Goal: Find specific page/section: Find specific page/section

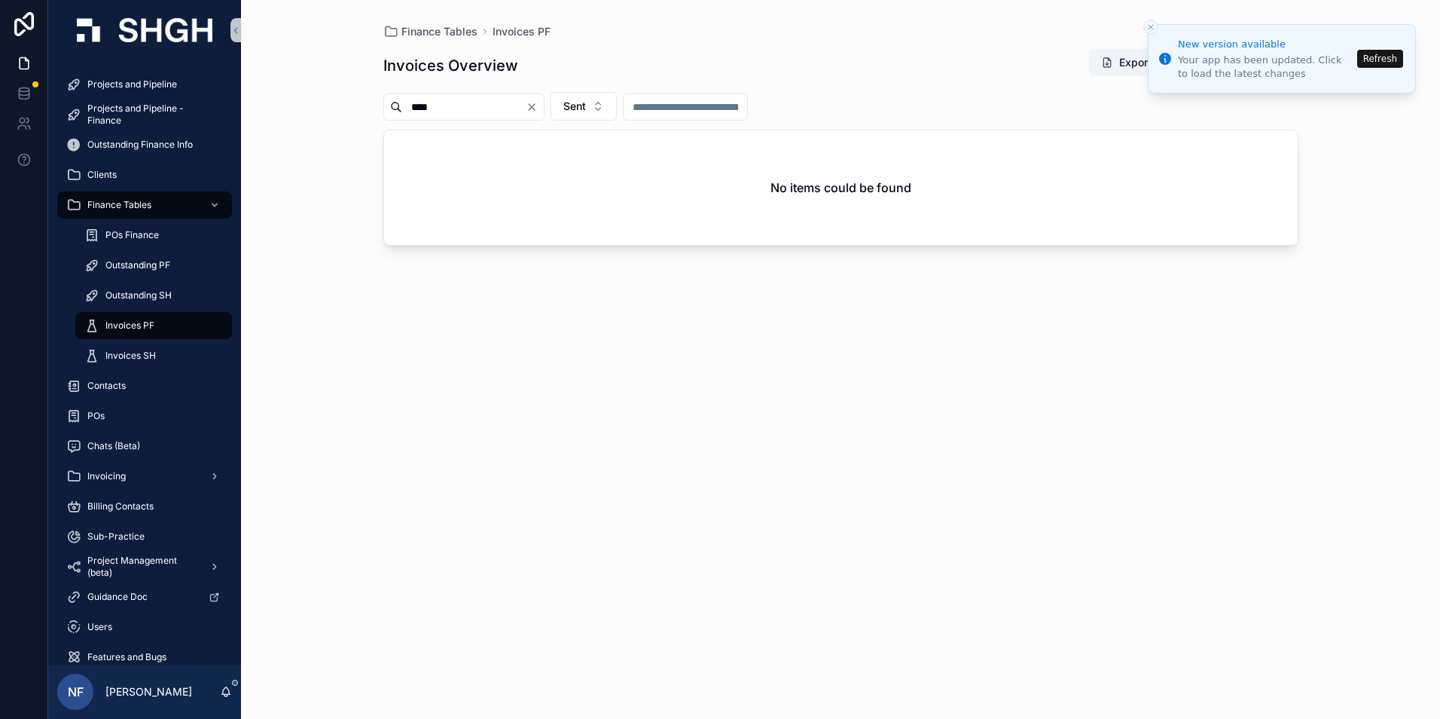
click at [513, 102] on input "****" at bounding box center [464, 106] width 124 height 21
type input "*"
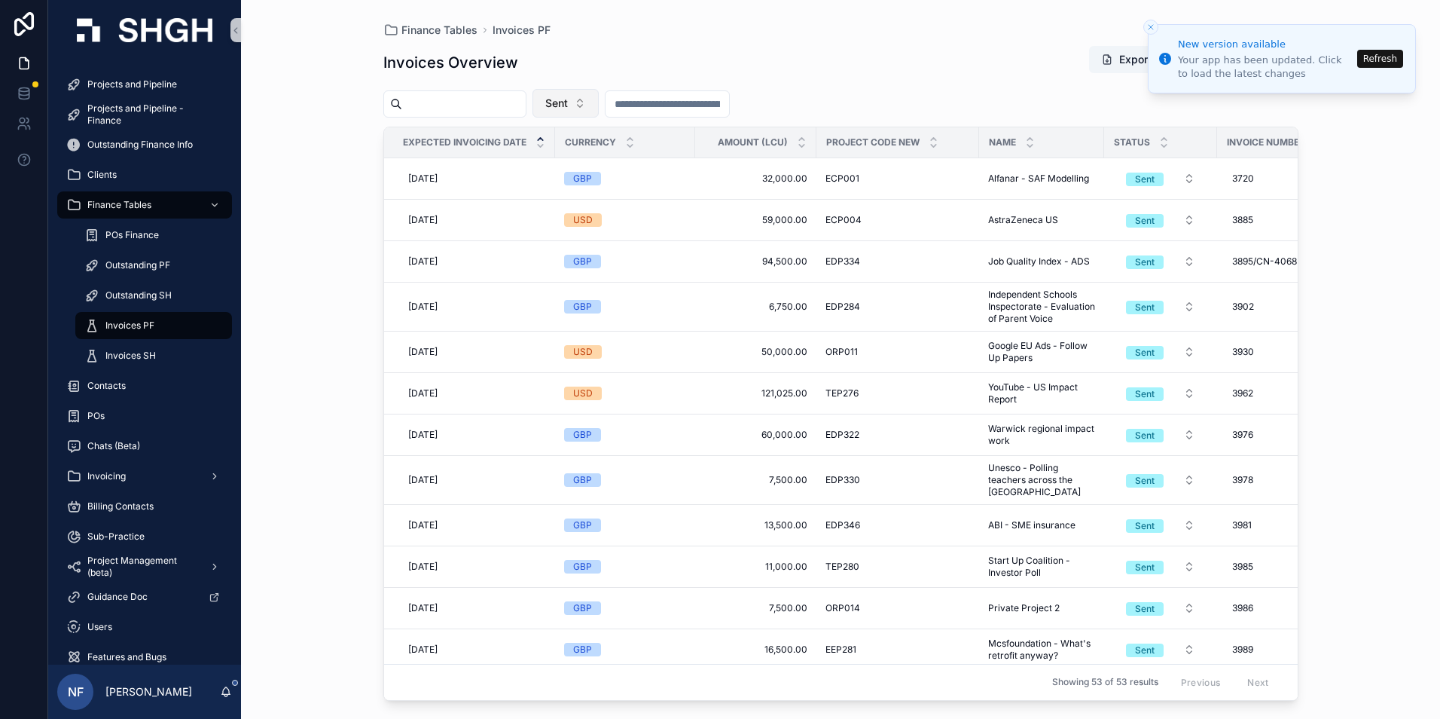
click at [599, 115] on button "Sent" at bounding box center [566, 103] width 66 height 29
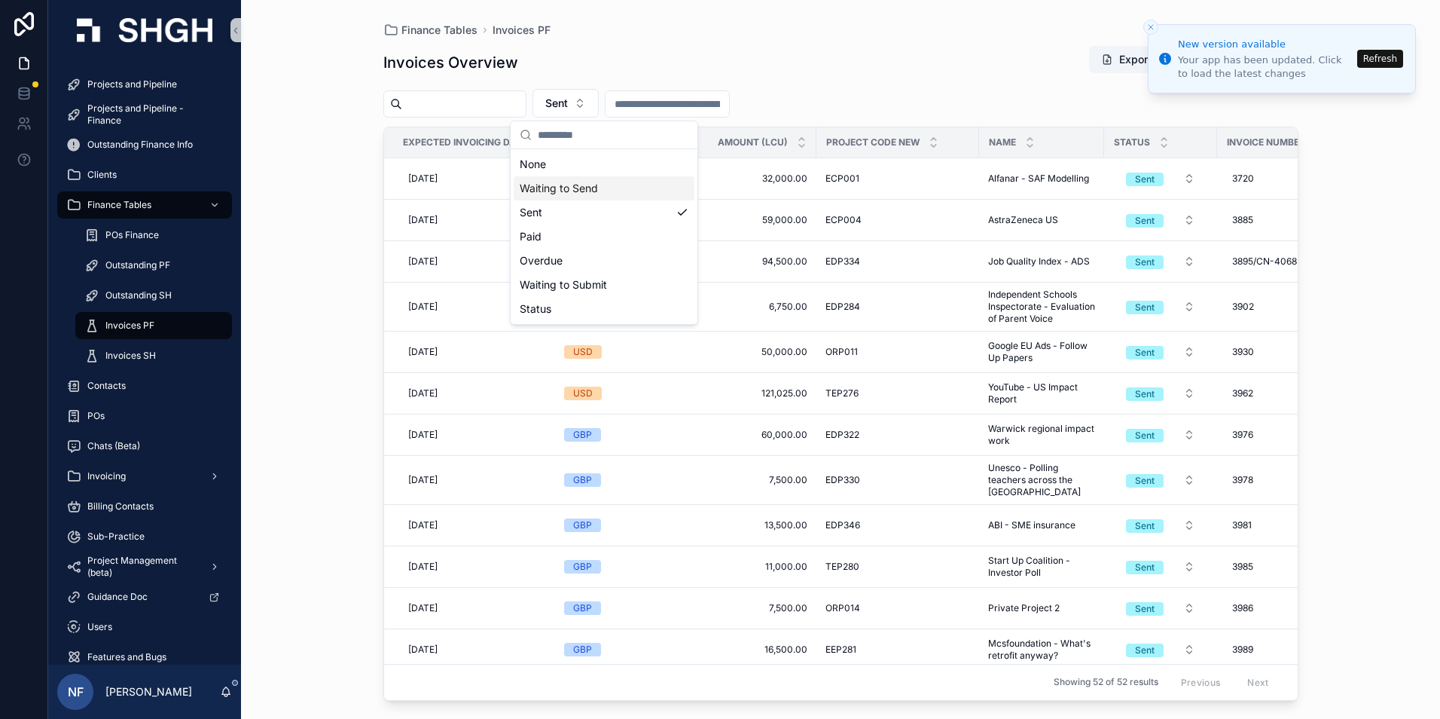
click at [584, 189] on div "Waiting to Send" at bounding box center [604, 188] width 181 height 24
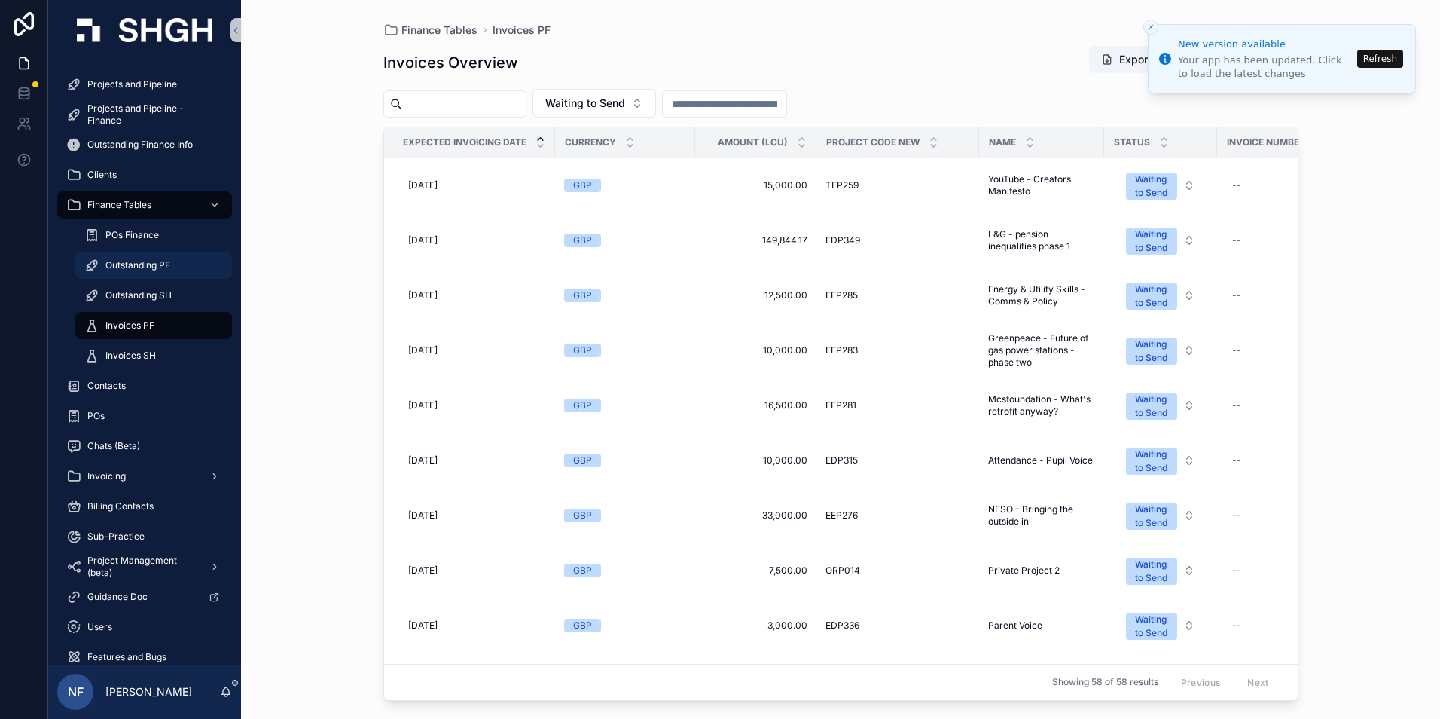
click at [140, 261] on span "Outstanding PF" at bounding box center [137, 265] width 65 height 12
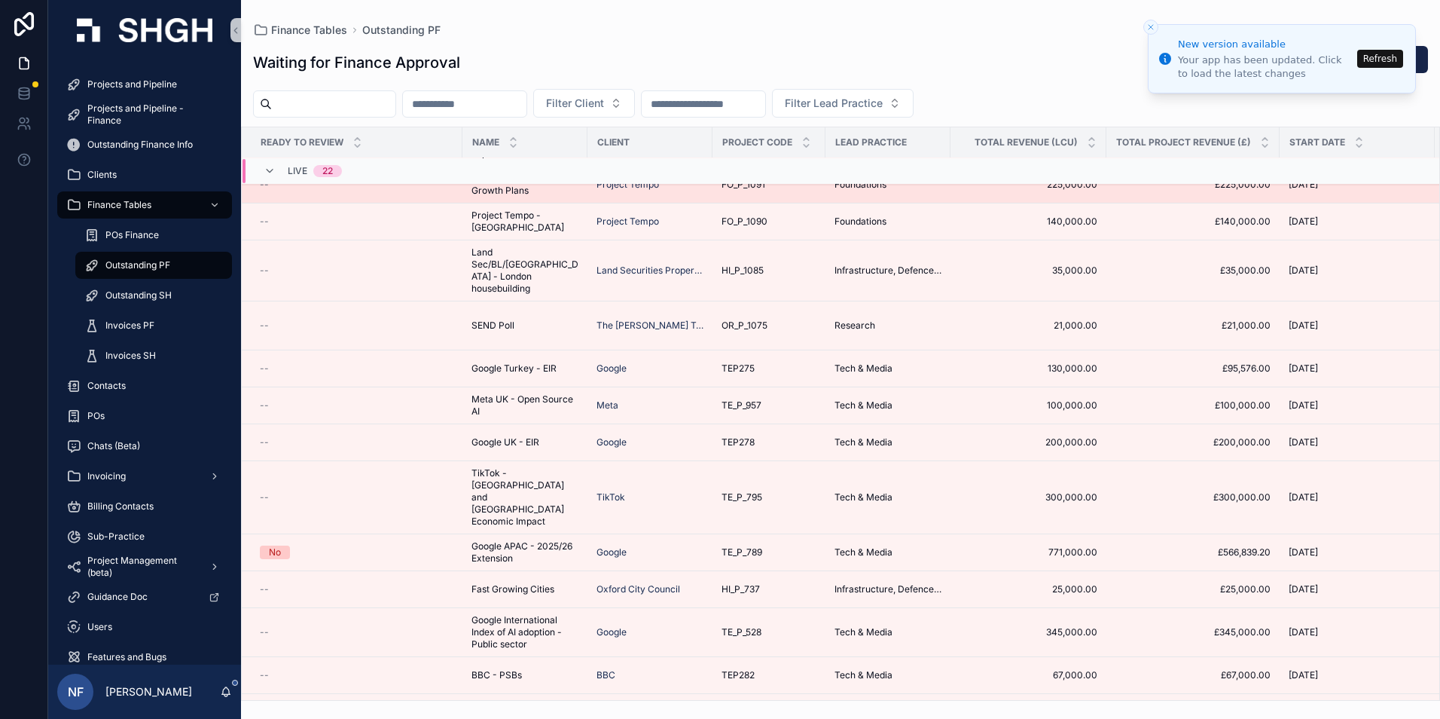
scroll to position [310, 0]
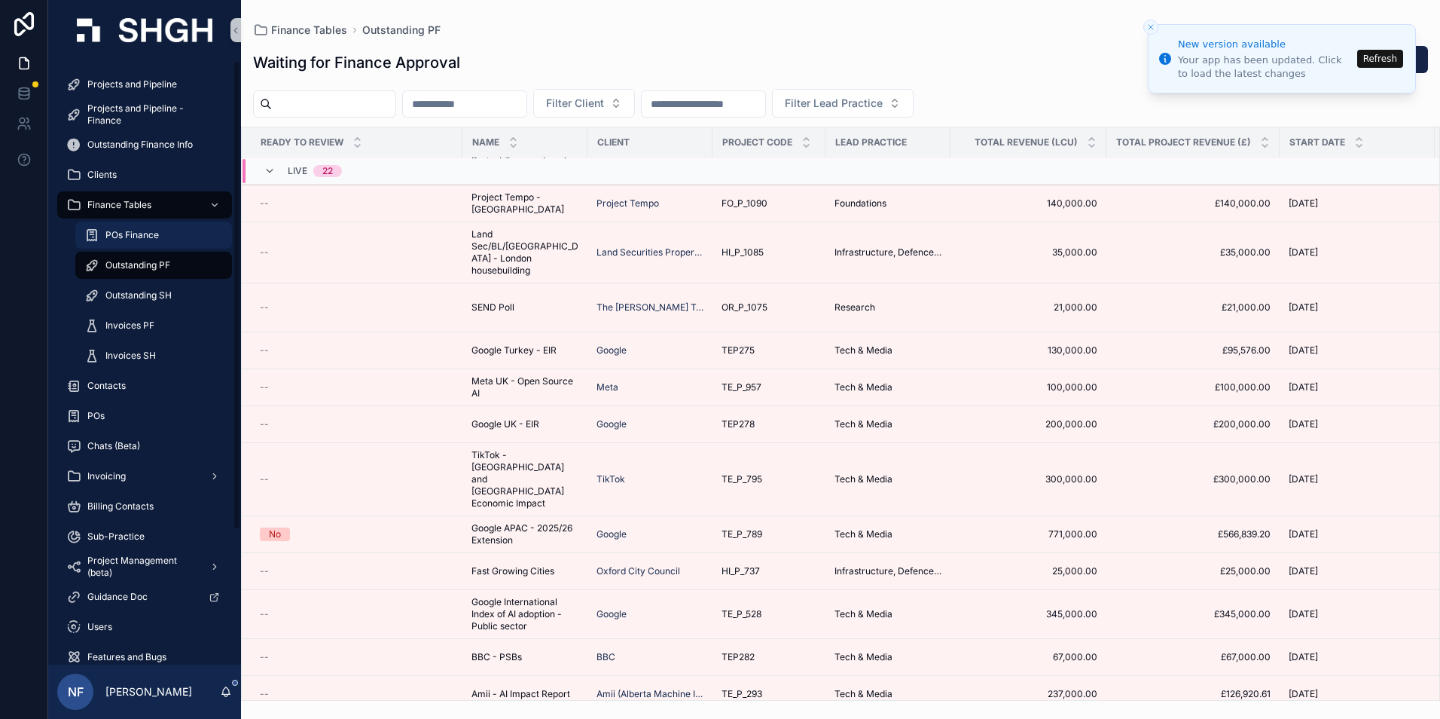
click at [137, 231] on span "POs Finance" at bounding box center [131, 235] width 53 height 12
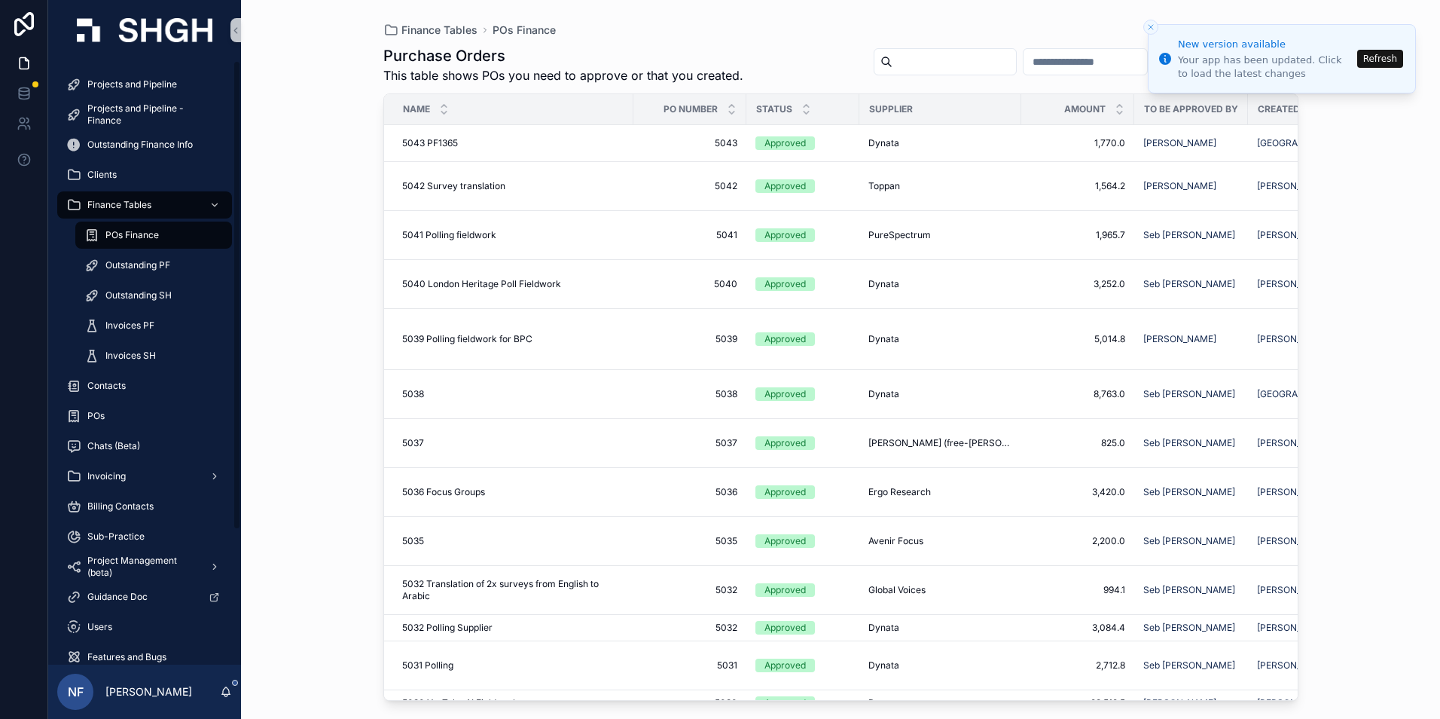
click at [126, 243] on div "POs Finance" at bounding box center [153, 235] width 139 height 24
click at [127, 316] on div "Invoices PF" at bounding box center [153, 325] width 139 height 24
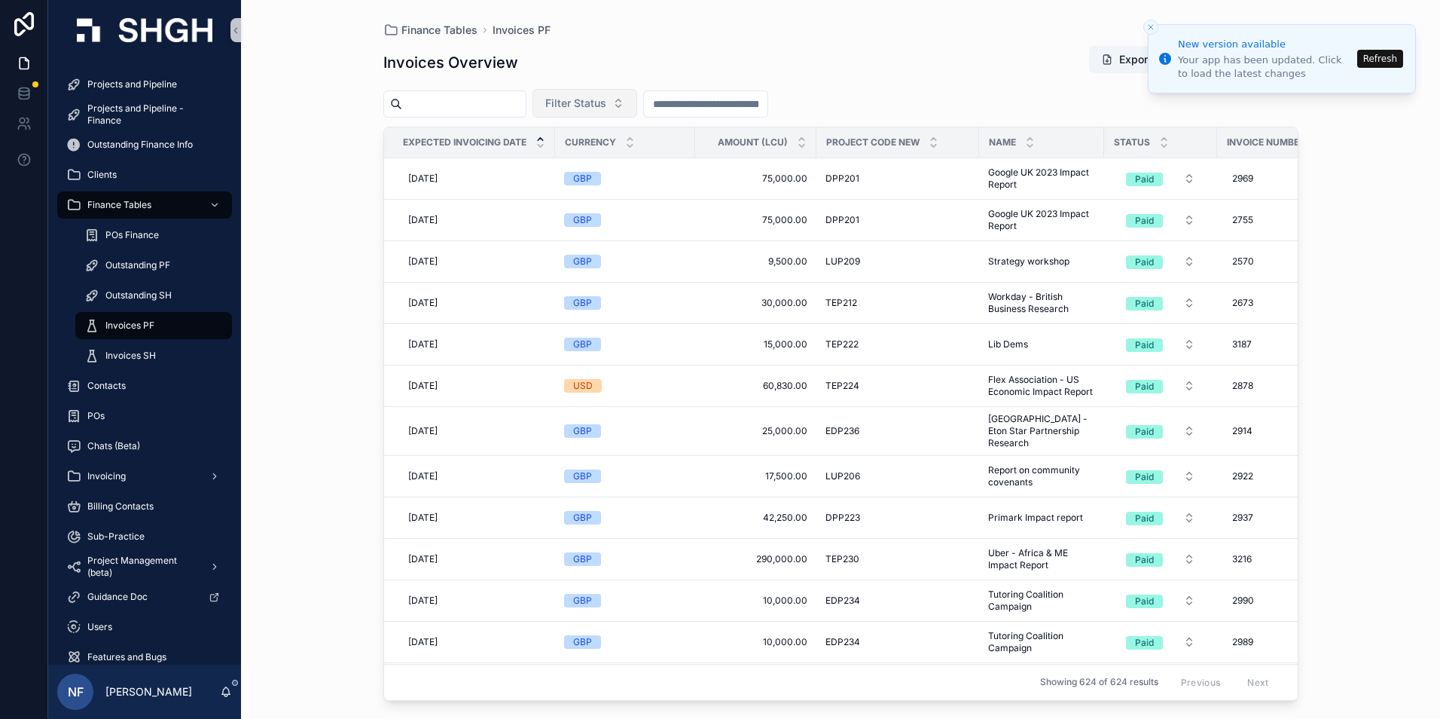
click at [598, 96] on span "Filter Status" at bounding box center [575, 103] width 61 height 15
click at [606, 163] on div "Waiting to Send" at bounding box center [623, 164] width 181 height 24
